Goal: Communication & Community: Connect with others

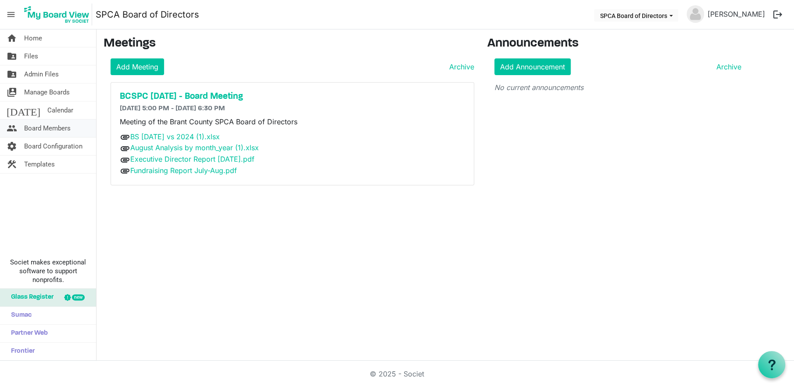
click at [52, 126] on span "Board Members" at bounding box center [47, 128] width 47 height 18
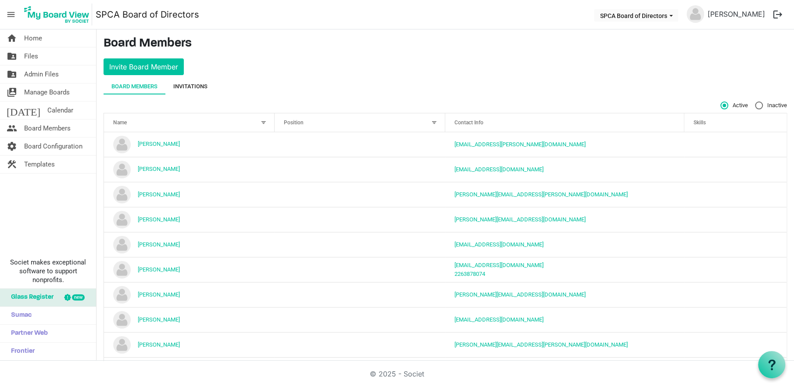
click at [194, 86] on div "Invitations" at bounding box center [190, 86] width 34 height 9
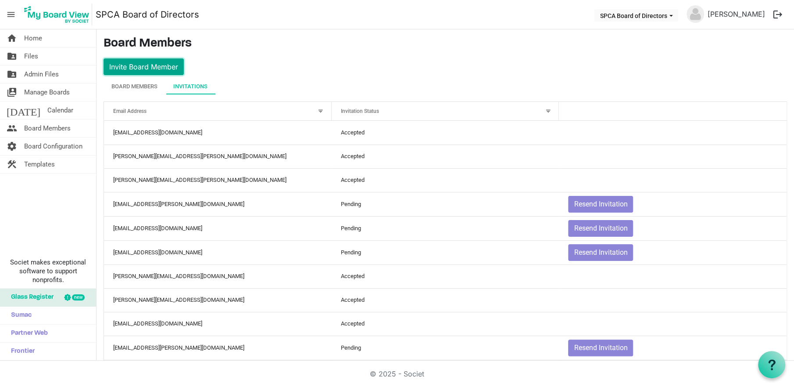
click at [159, 69] on button "Invite Board Member" at bounding box center [144, 66] width 80 height 17
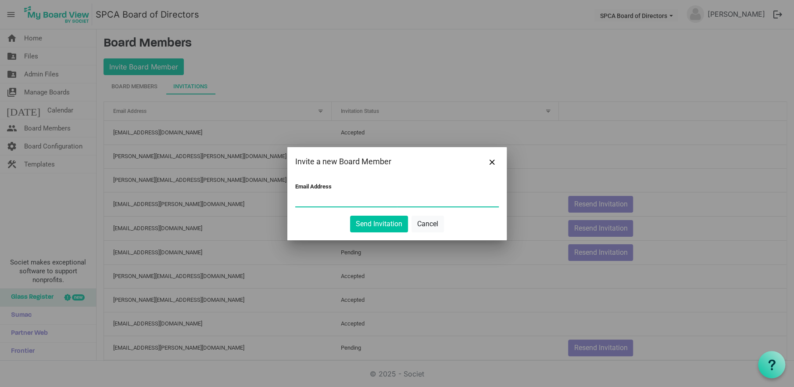
paste input ""Tracy Vanderwyk" <tvanderwyk@brantcountyspca.com>"
drag, startPoint x: 345, startPoint y: 198, endPoint x: 287, endPoint y: 198, distance: 58.4
click at [287, 198] on div "Email Address "Tracy Vanderwyk" <tvanderwyk@brantcountyspca.com> Send Invitatio…" at bounding box center [396, 208] width 219 height 64
type input "vanderwyk@brantcountyspca.com>"
drag, startPoint x: 395, startPoint y: 200, endPoint x: 278, endPoint y: 200, distance: 116.7
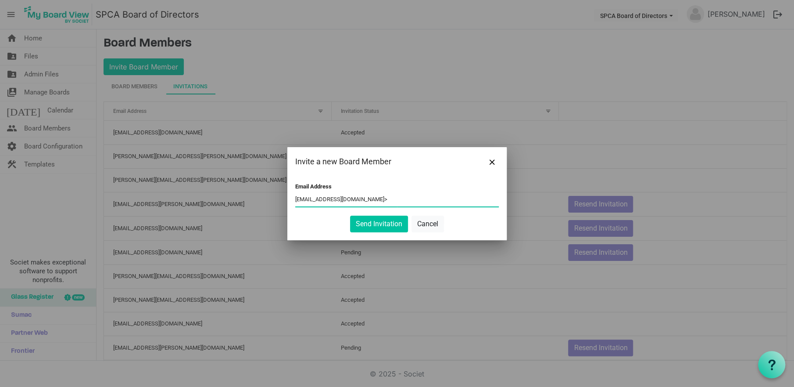
click at [278, 200] on div "Invite a new Board Member Email Address vanderwyk@brantcountyspca.com> Send Inv…" at bounding box center [397, 193] width 794 height 387
paste input ""Tracy Vanderwyk" <tvanderwyk@brantcountyspca.com>"
click at [343, 198] on input ""Tracy Vanderwyk" <tvanderwyk@brantcountyspca.com>" at bounding box center [397, 199] width 204 height 13
click at [392, 197] on input "tvanderwyk@brantcountyspca.com>" at bounding box center [397, 199] width 204 height 13
type input "tvanderwyk@brantcountyspca.com"
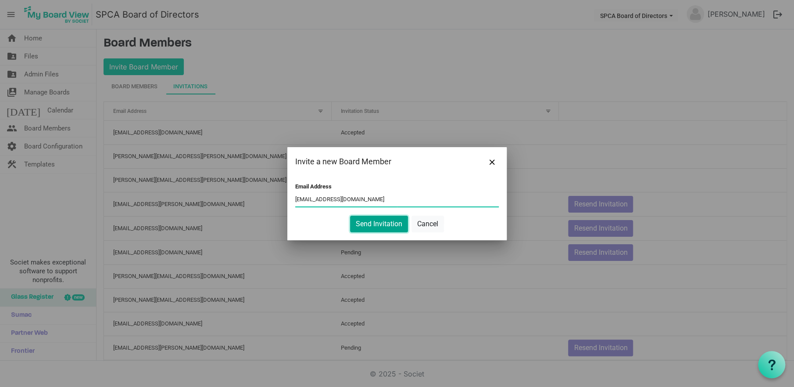
click at [382, 222] on button "Send Invitation" at bounding box center [379, 223] width 58 height 17
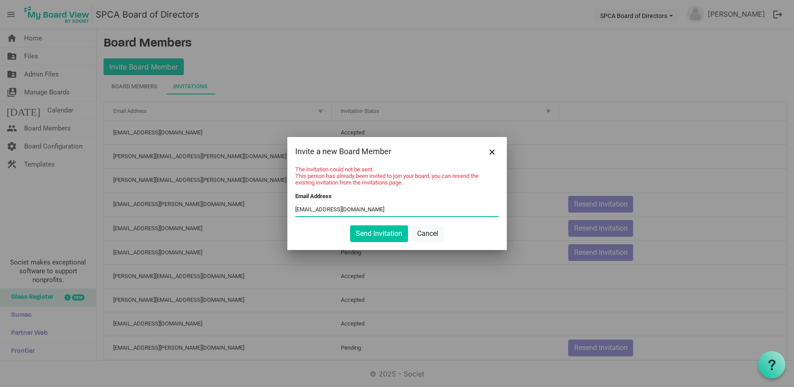
drag, startPoint x: 397, startPoint y: 208, endPoint x: 281, endPoint y: 214, distance: 116.0
click at [281, 213] on div "Invite a new Board Member The invitation could not be sent. This person has alr…" at bounding box center [397, 193] width 794 height 387
paste input ""Tracy Vanderwyk" <tvanderwyk@brantcountyspca.com>"
type input ""Tracy Vanderwyk" <tvanderwyk@brantcountyspca.com>"
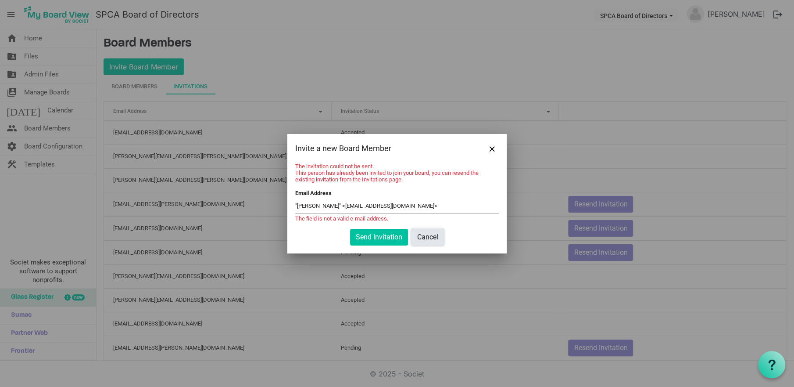
click at [435, 241] on button "Cancel" at bounding box center [428, 237] width 32 height 17
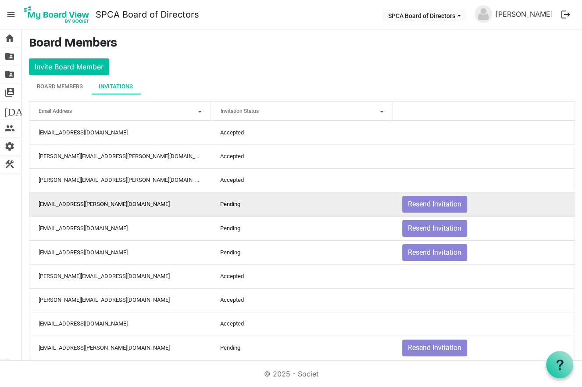
drag, startPoint x: 150, startPoint y: 204, endPoint x: 132, endPoint y: 205, distance: 18.0
click at [132, 205] on td "aimmiepoag@rogers.com" at bounding box center [120, 204] width 182 height 24
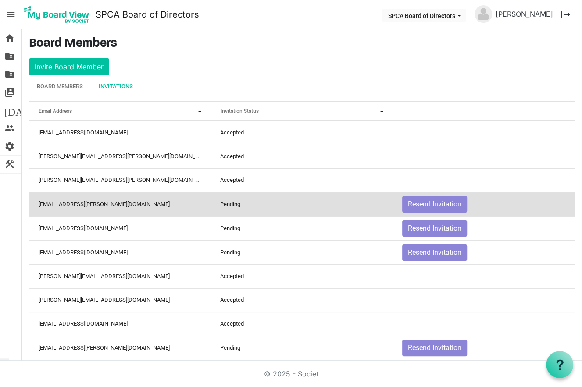
click at [84, 202] on td "aimmiepoag@rogers.com" at bounding box center [120, 204] width 182 height 24
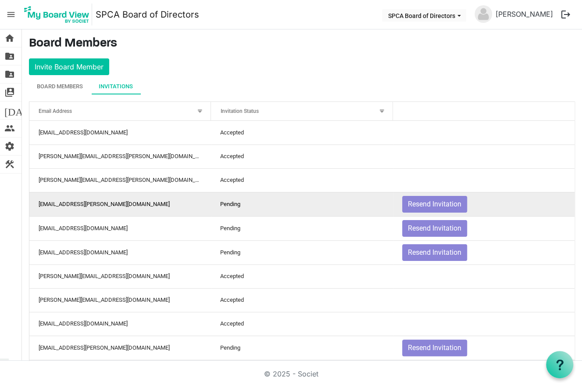
click at [79, 205] on td "aimmiepoag@rogers.com" at bounding box center [120, 204] width 182 height 24
drag, startPoint x: 79, startPoint y: 205, endPoint x: 130, endPoint y: 208, distance: 51.8
click at [130, 208] on td "aimmiepoag@rogers.com" at bounding box center [120, 204] width 182 height 24
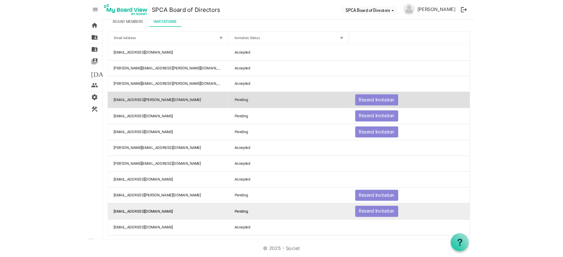
scroll to position [53, 0]
